Goal: Task Accomplishment & Management: Use online tool/utility

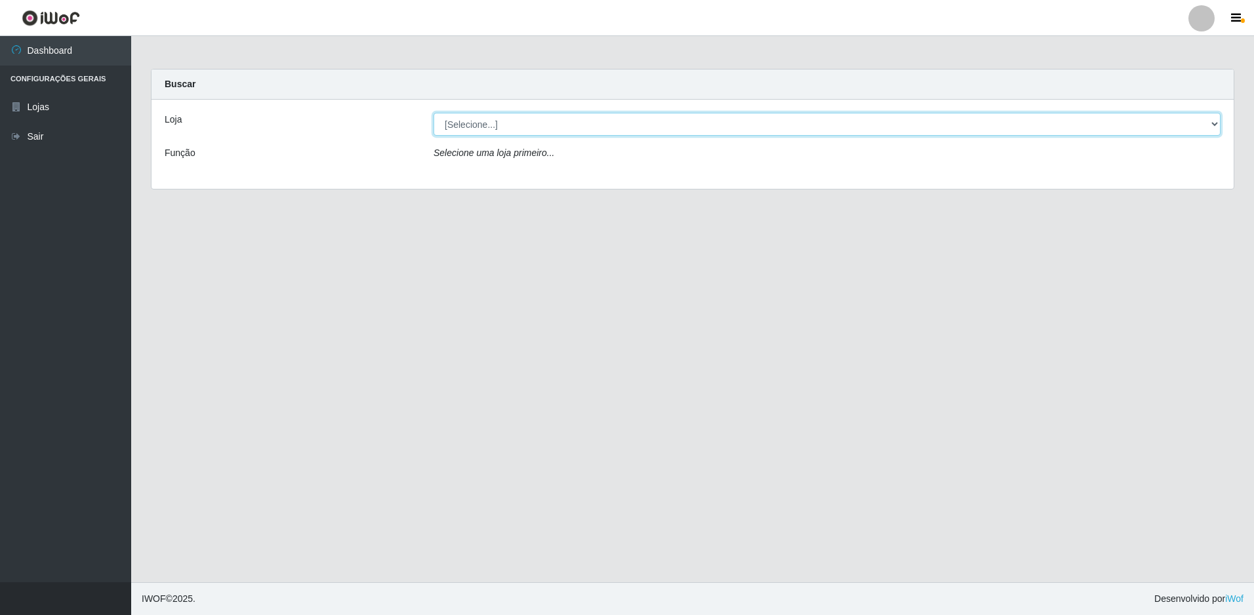
click at [589, 121] on select "[Selecione...] Extraplus - Loja 50 [GEOGRAPHIC_DATA]" at bounding box center [827, 124] width 787 height 23
select select "451"
click at [434, 113] on select "[Selecione...] Extraplus - Loja 50 [GEOGRAPHIC_DATA]" at bounding box center [827, 124] width 787 height 23
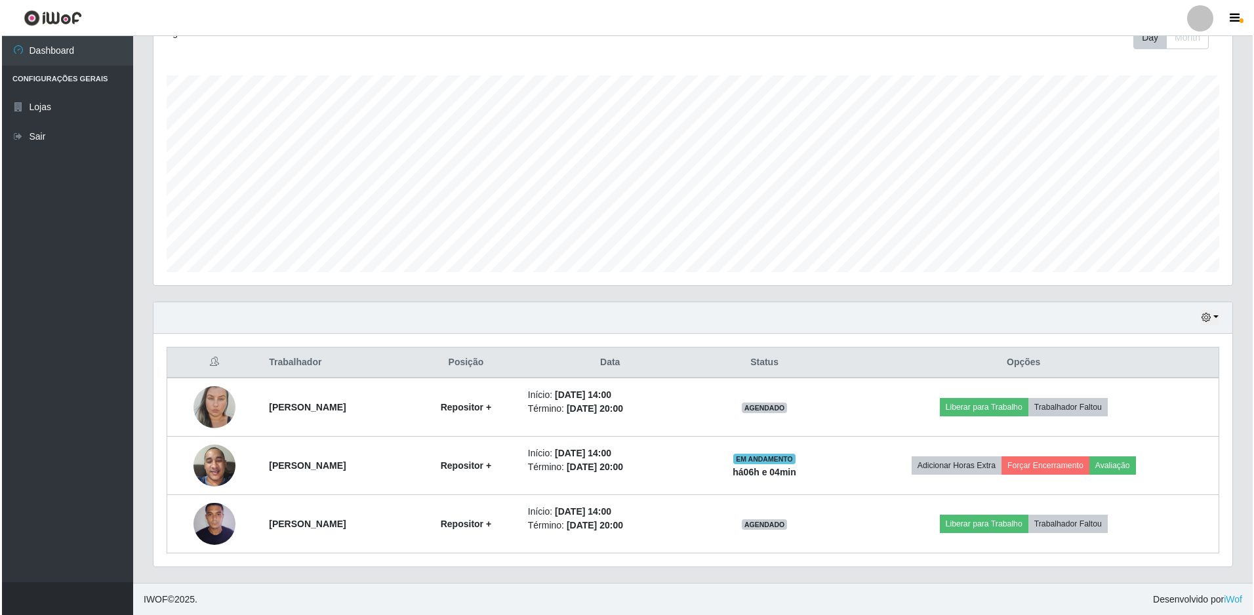
scroll to position [197, 0]
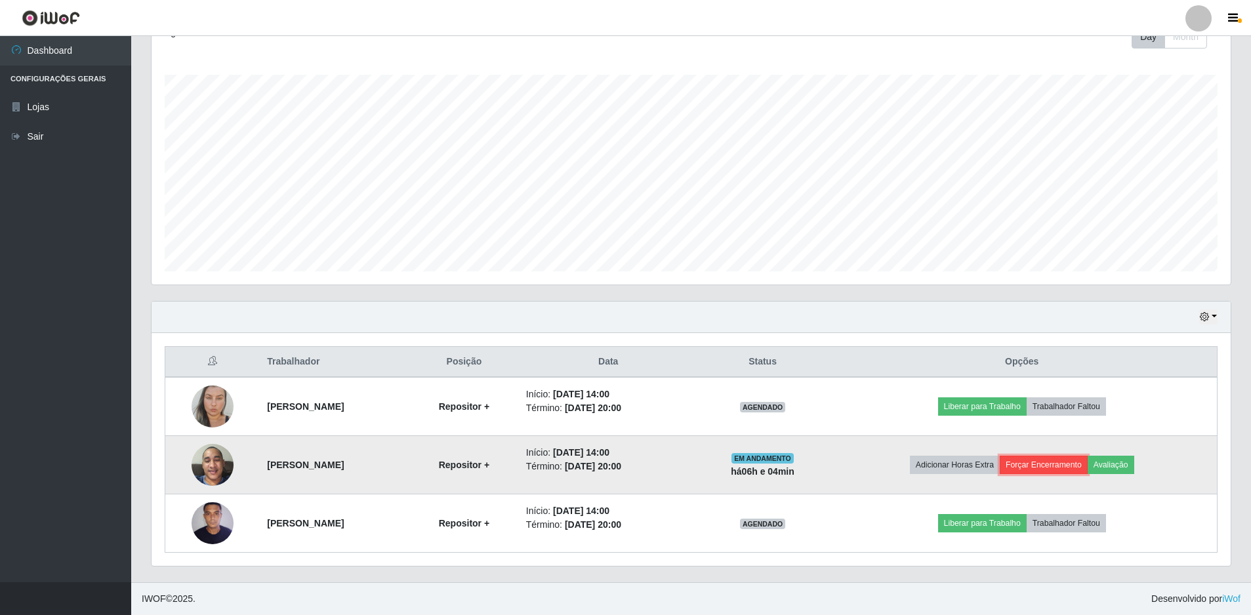
click at [1088, 464] on button "Forçar Encerramento" at bounding box center [1044, 465] width 88 height 18
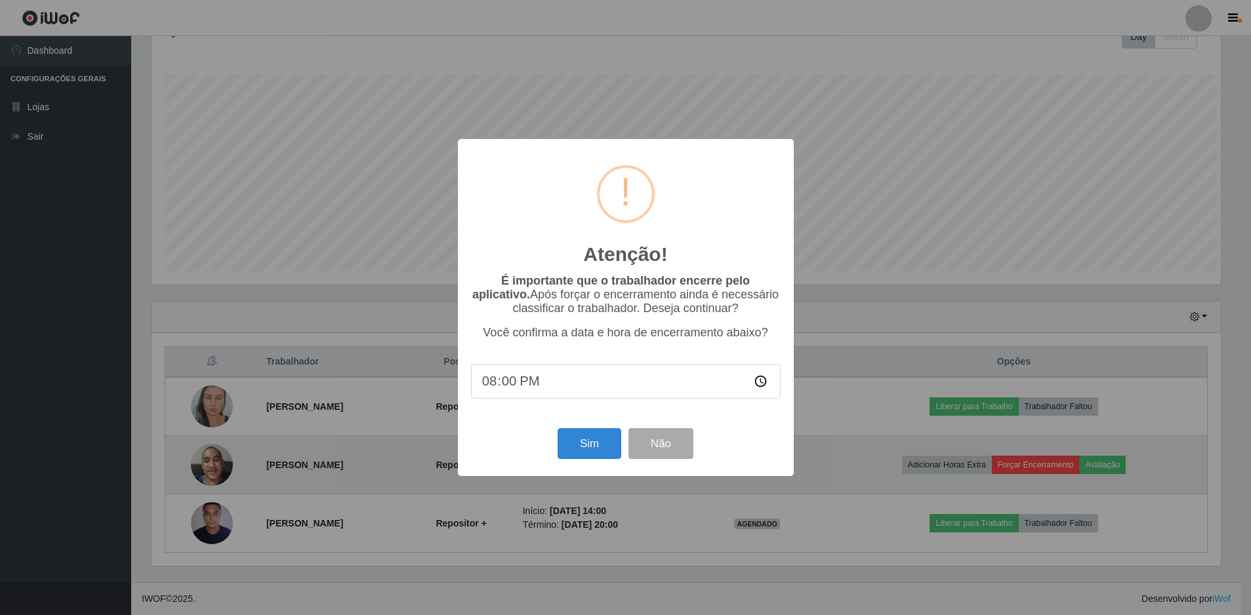
scroll to position [272, 1072]
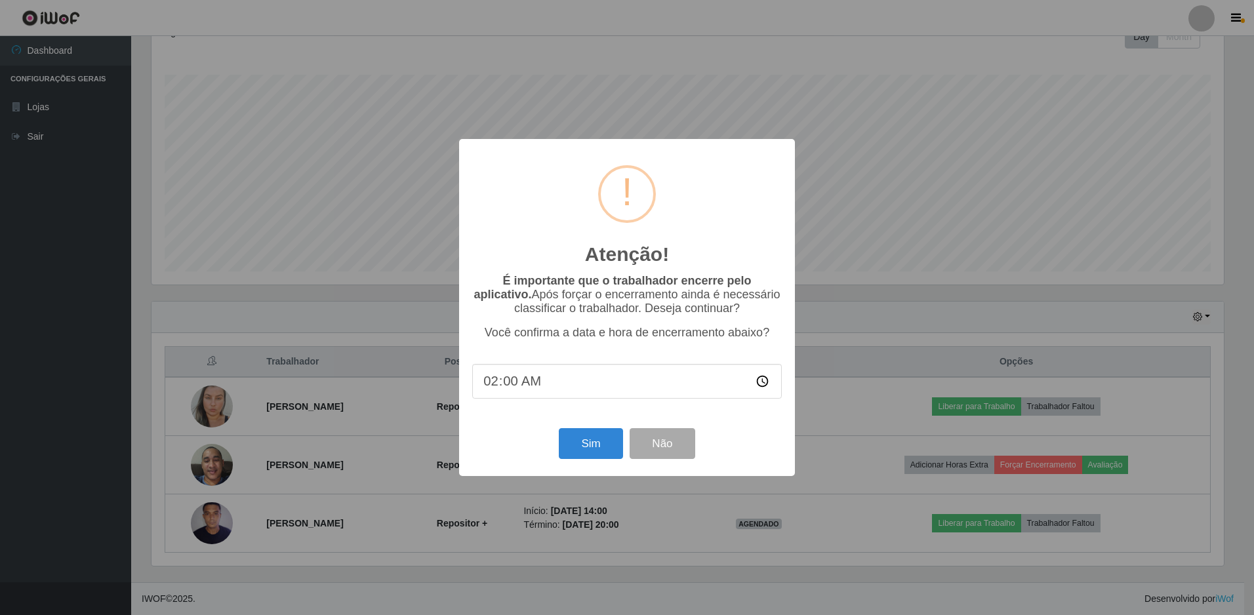
type input "20:00"
click at [592, 446] on button "Sim" at bounding box center [591, 443] width 64 height 31
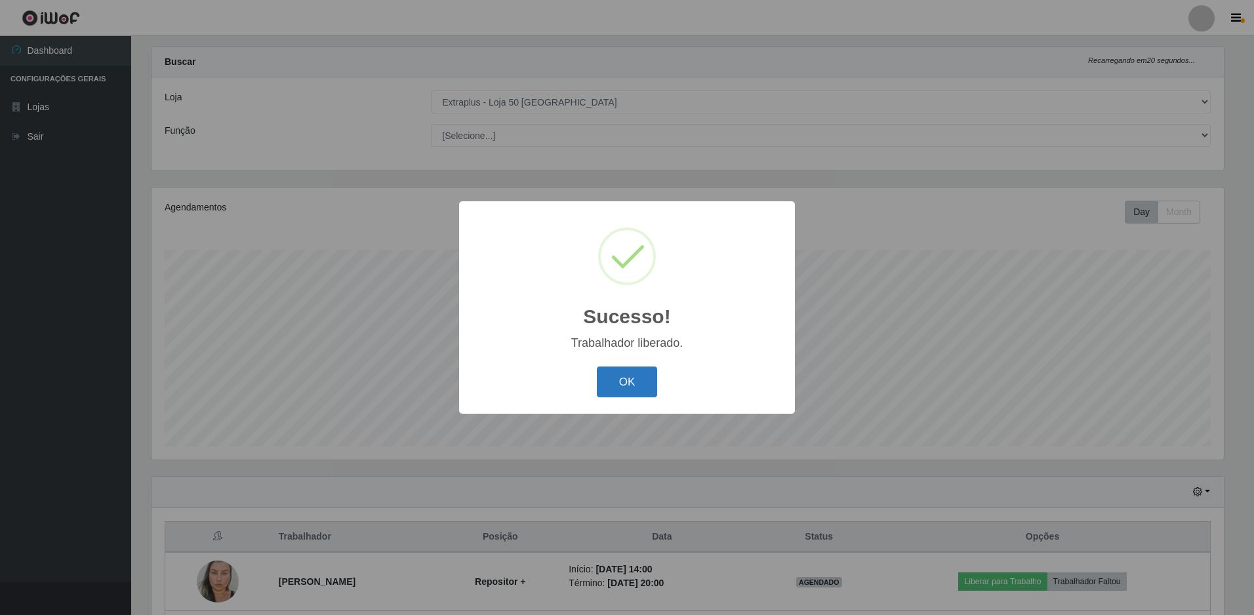
click at [636, 375] on button "OK" at bounding box center [627, 382] width 61 height 31
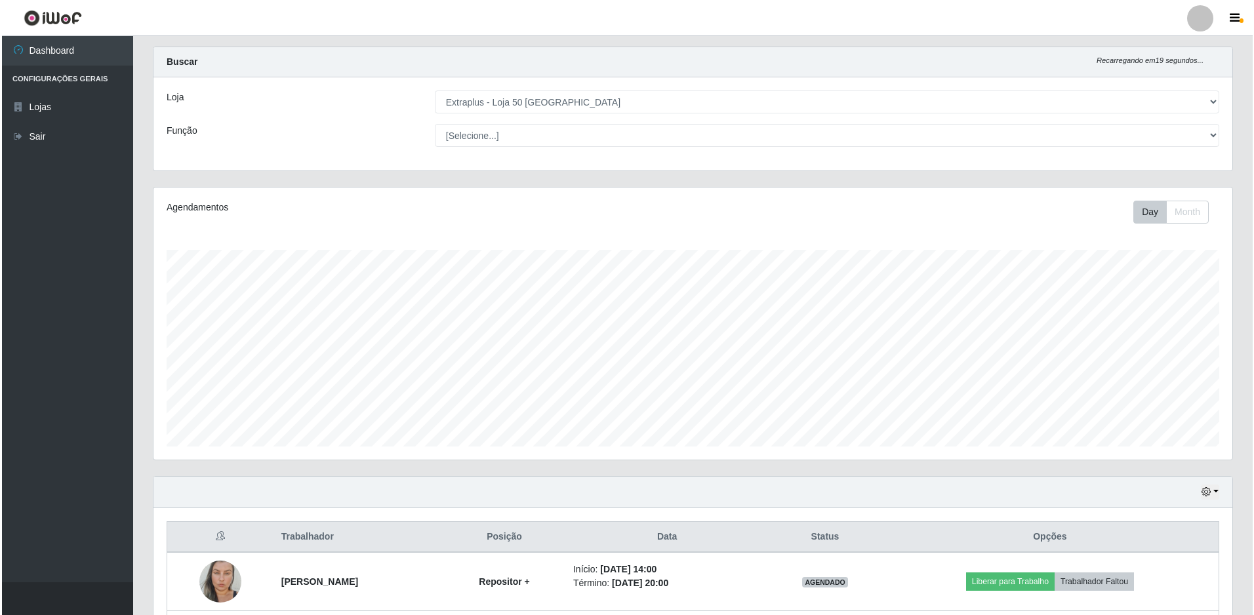
scroll to position [139, 0]
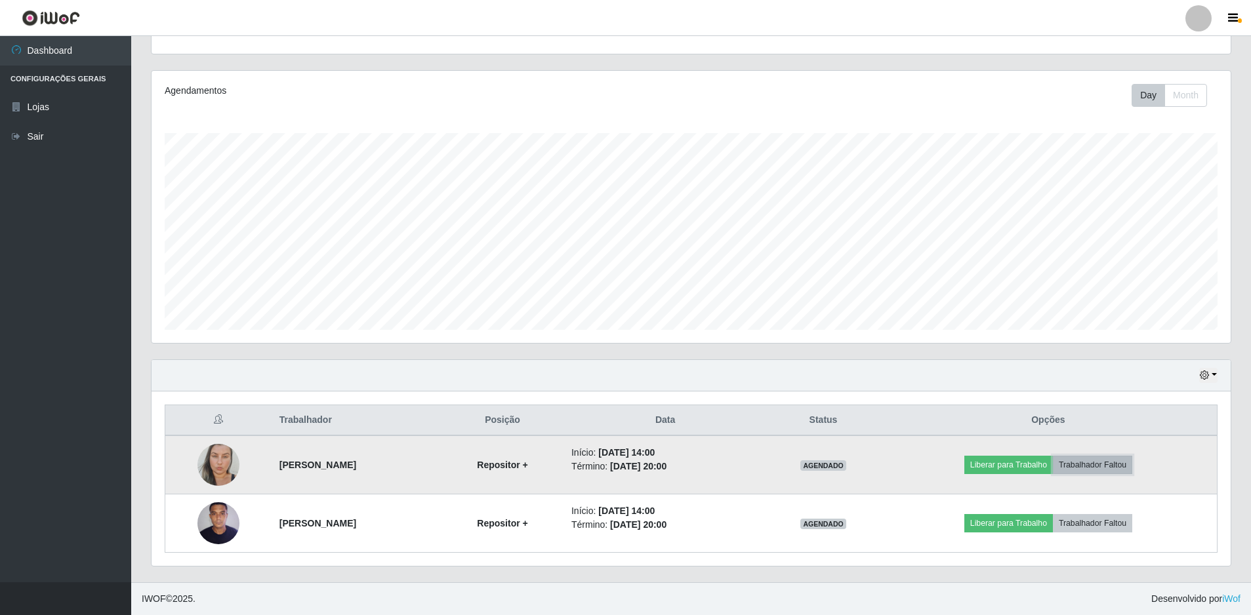
click at [1081, 469] on button "Trabalhador Faltou" at bounding box center [1092, 465] width 79 height 18
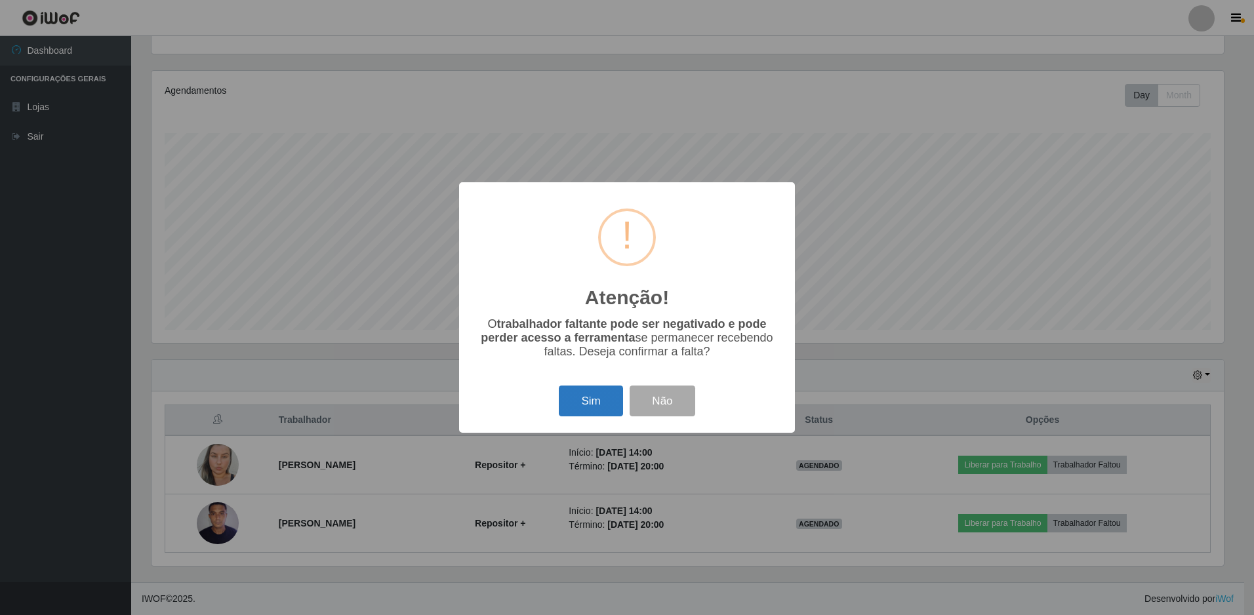
click at [592, 397] on button "Sim" at bounding box center [591, 401] width 64 height 31
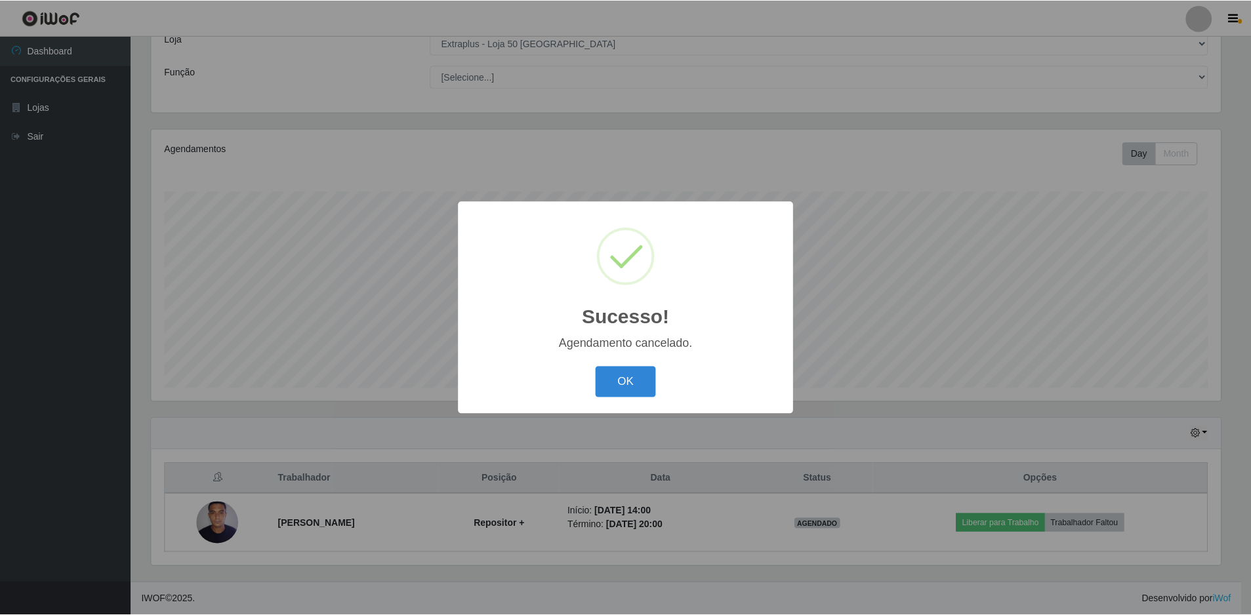
scroll to position [81, 0]
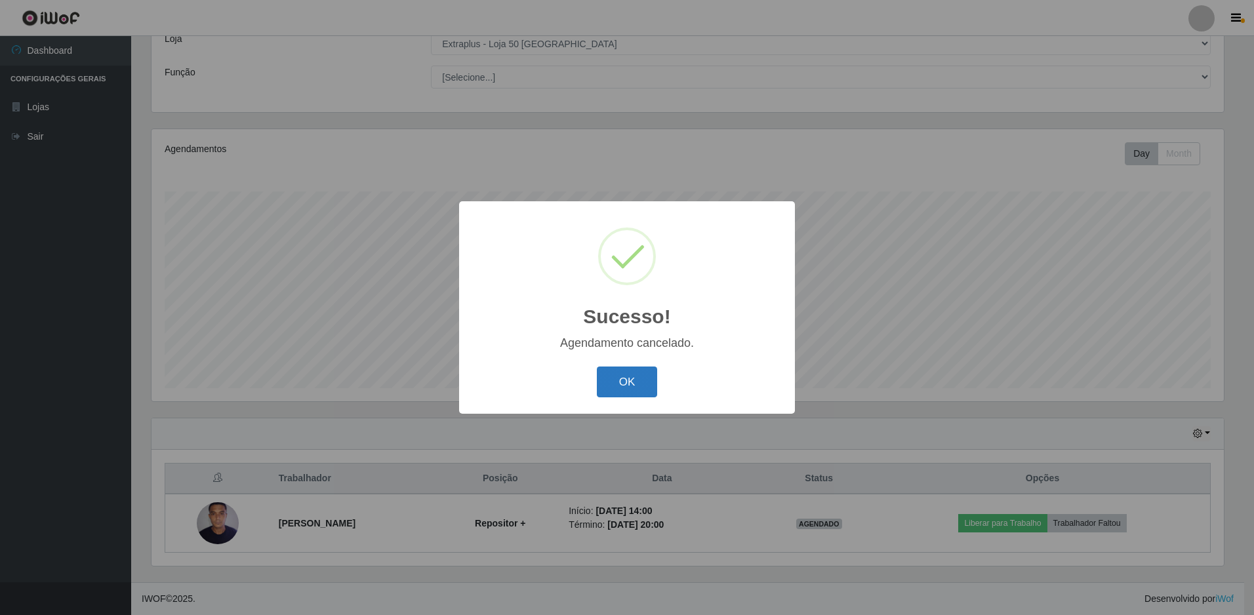
click at [619, 388] on button "OK" at bounding box center [627, 382] width 61 height 31
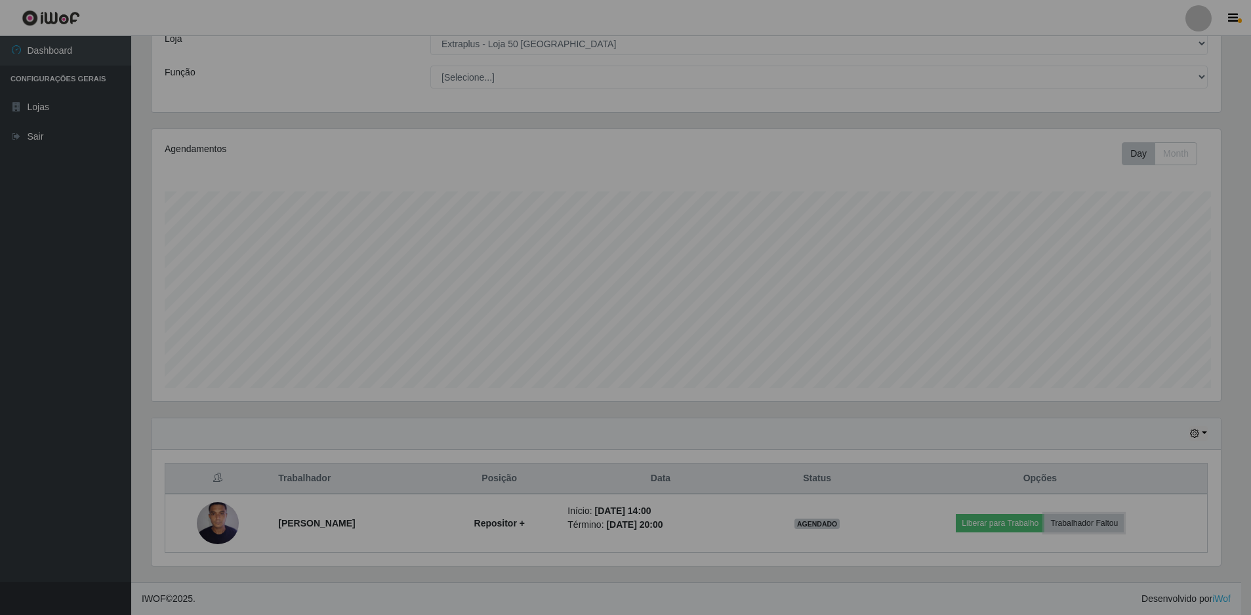
scroll to position [272, 1079]
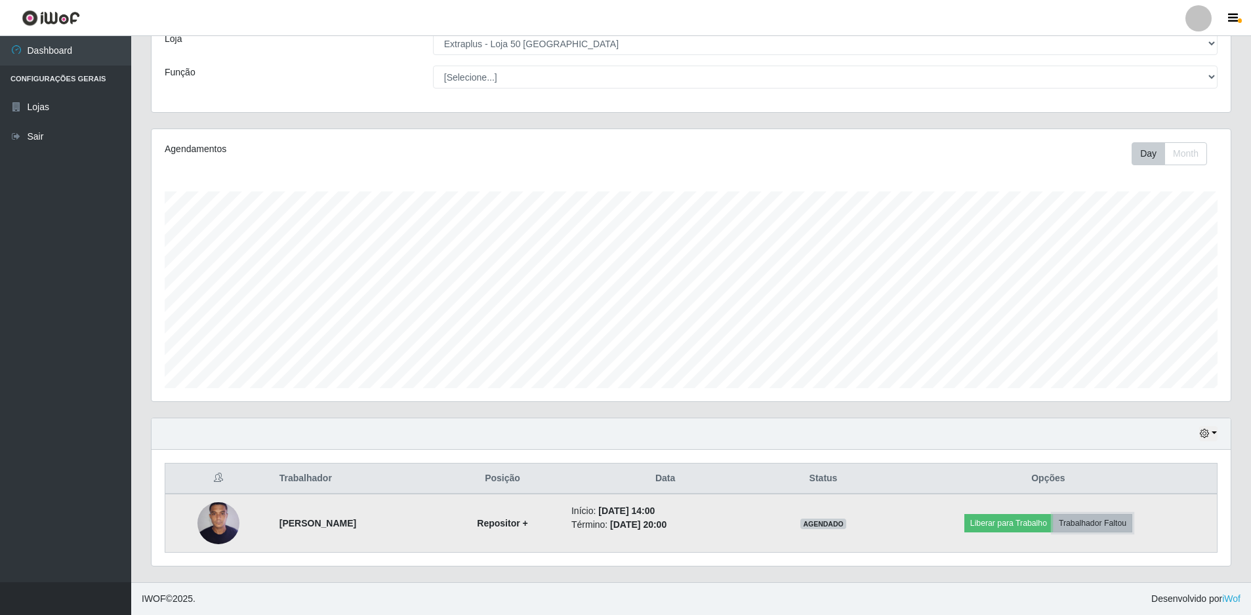
click at [1090, 524] on button "Trabalhador Faltou" at bounding box center [1092, 523] width 79 height 18
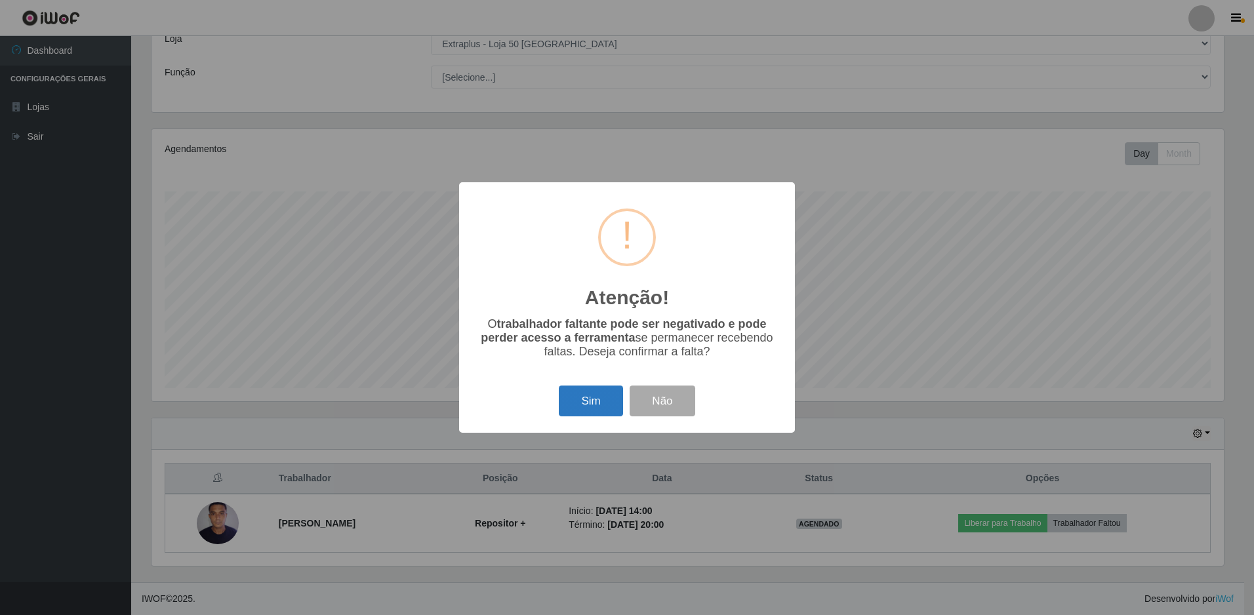
click at [576, 401] on button "Sim" at bounding box center [591, 401] width 64 height 31
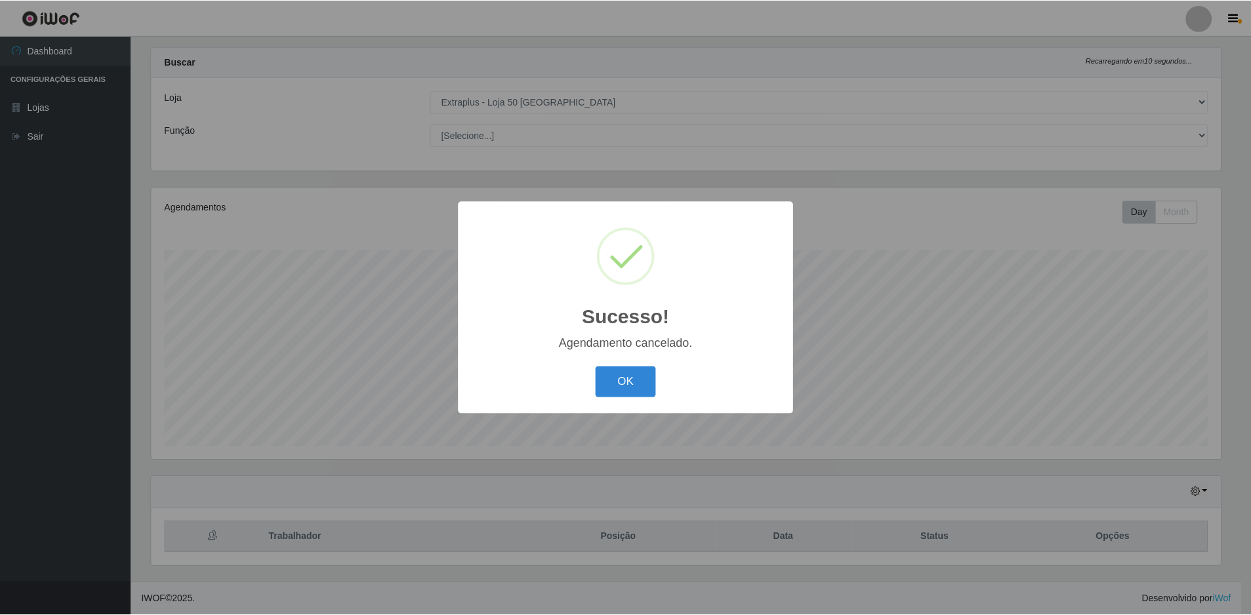
scroll to position [22, 0]
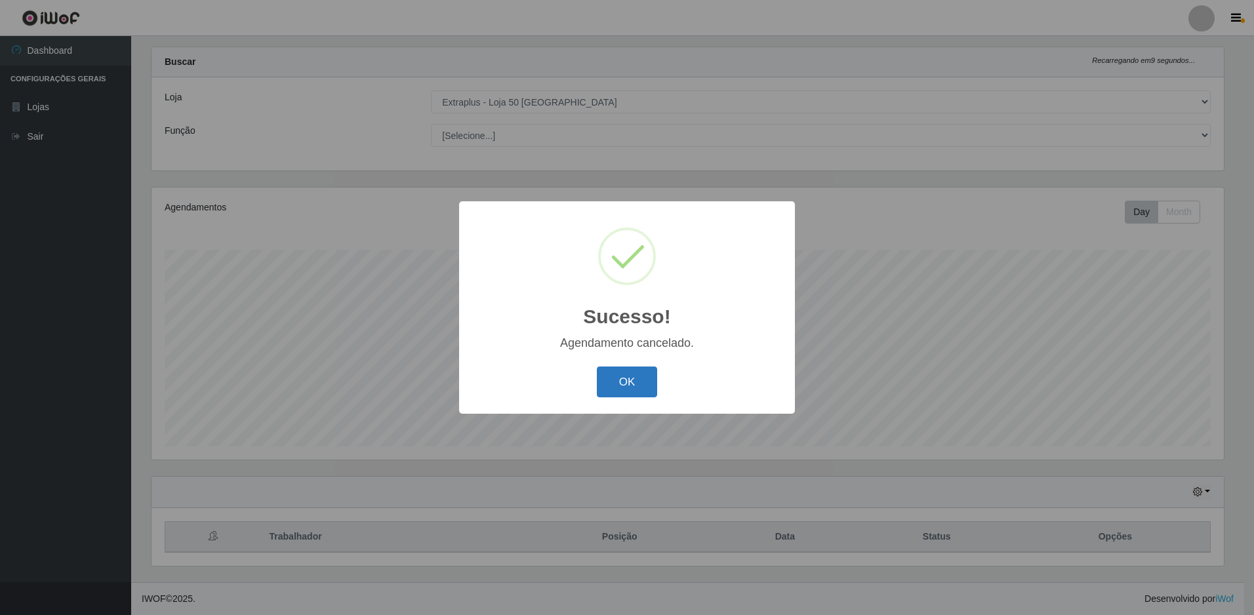
click at [633, 385] on button "OK" at bounding box center [627, 382] width 61 height 31
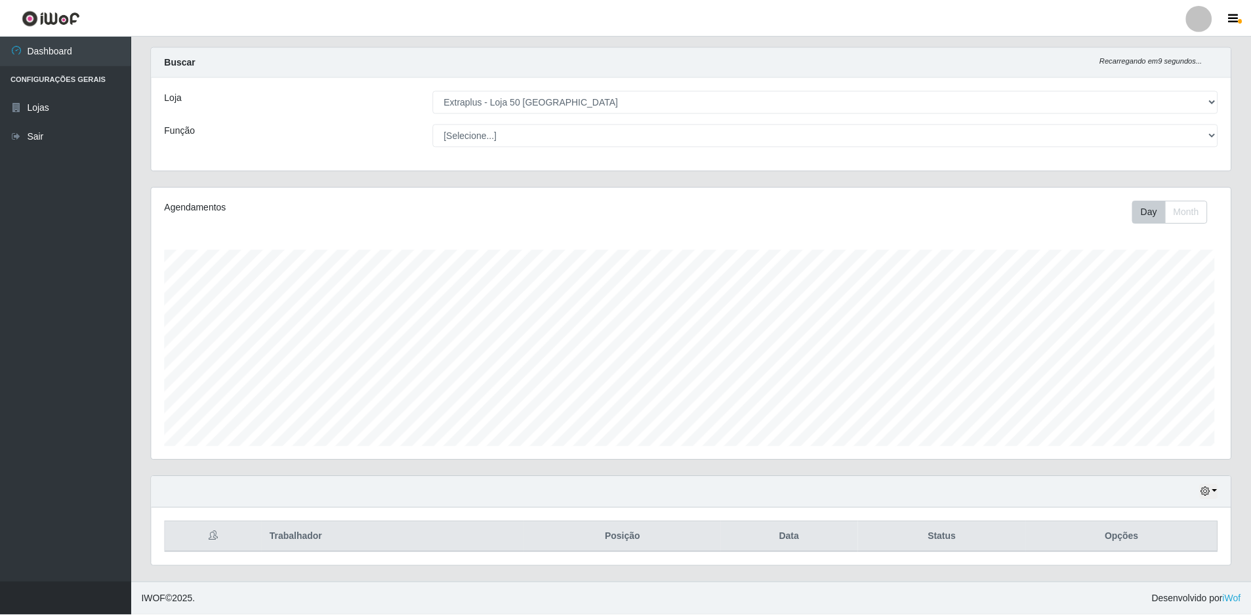
scroll to position [272, 1079]
